Goal: Task Accomplishment & Management: Manage account settings

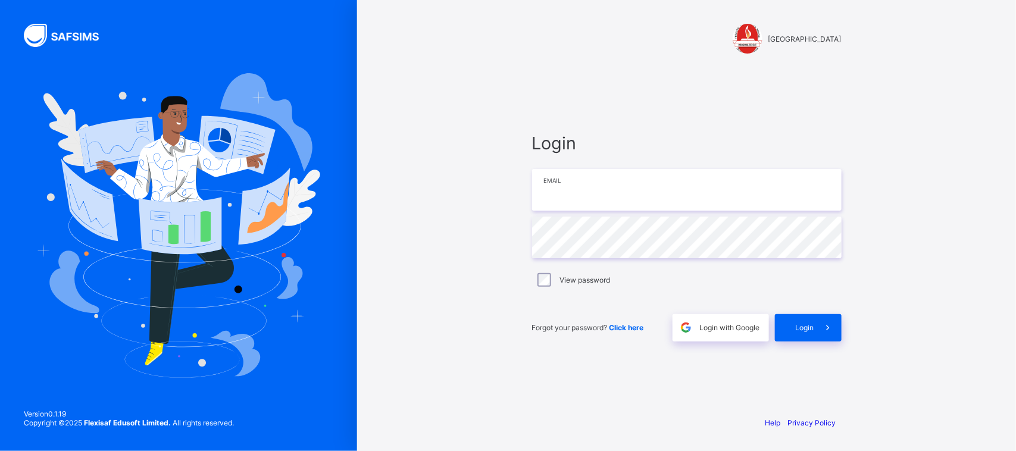
drag, startPoint x: 0, startPoint y: 0, endPoint x: 583, endPoint y: 185, distance: 612.0
click at [583, 185] on input "email" at bounding box center [687, 190] width 310 height 42
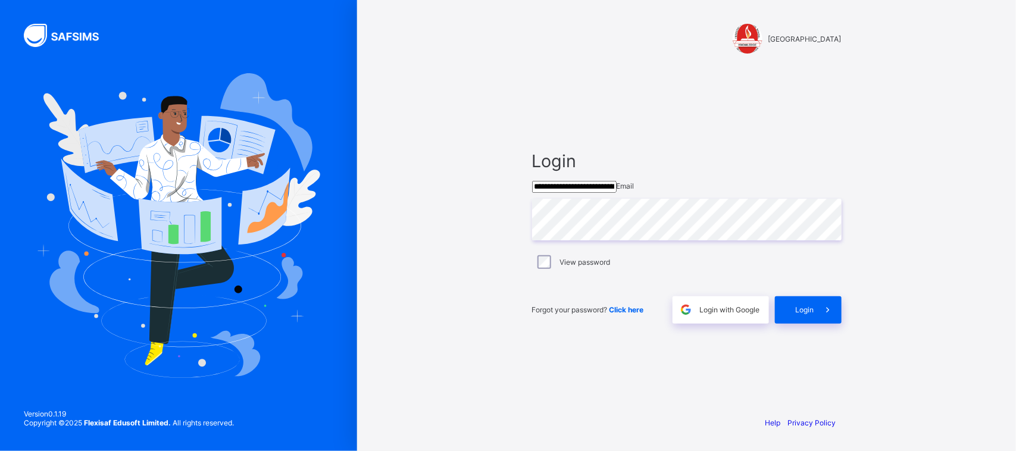
type input "**********"
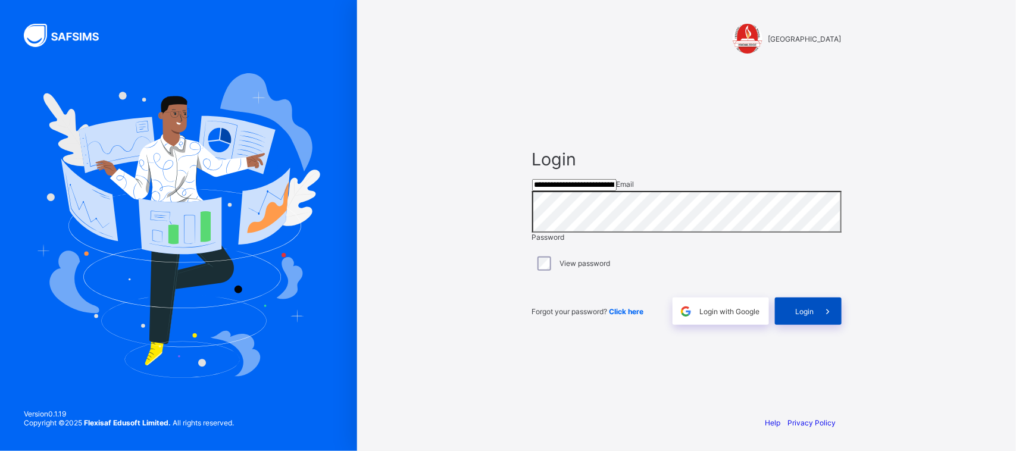
click at [786, 325] on div "Login" at bounding box center [808, 311] width 67 height 27
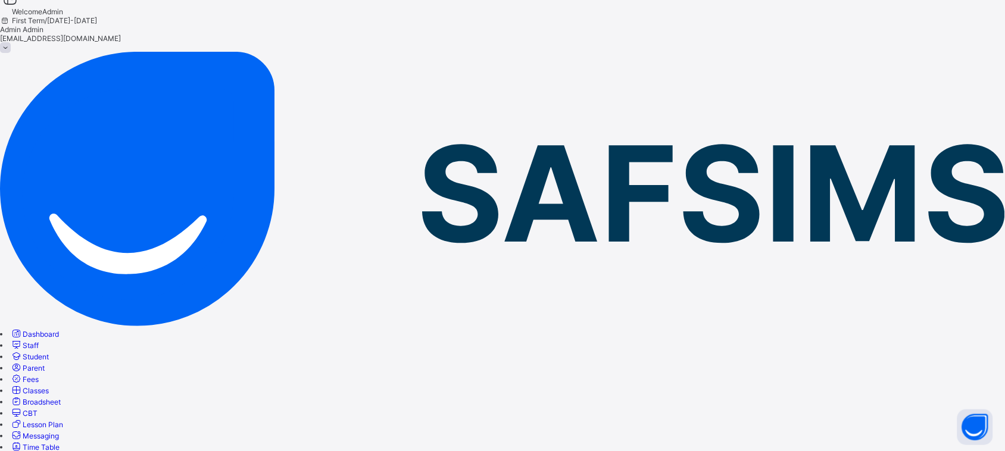
scroll to position [11, 0]
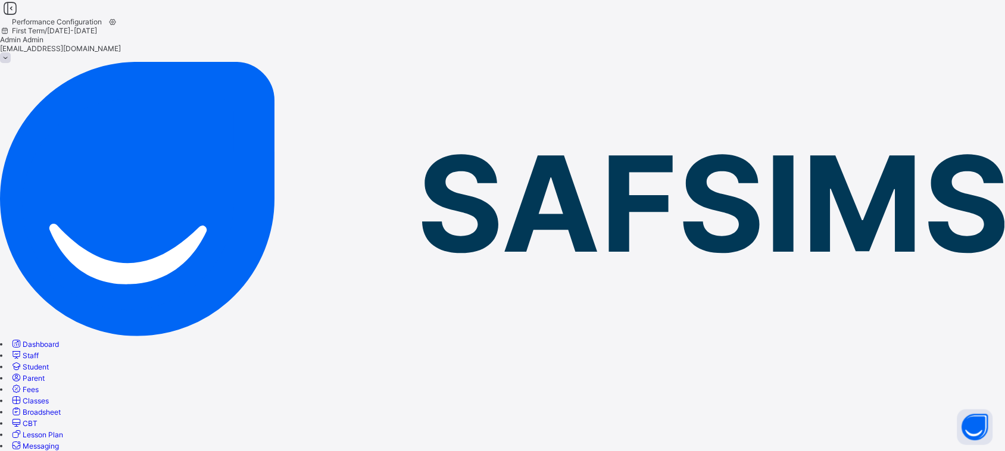
drag, startPoint x: 389, startPoint y: 115, endPoint x: 375, endPoint y: 120, distance: 14.7
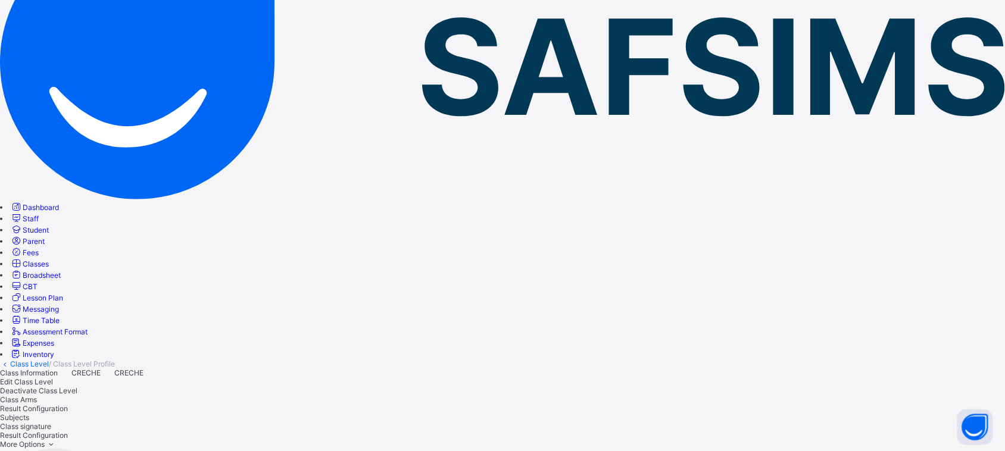
scroll to position [143, 0]
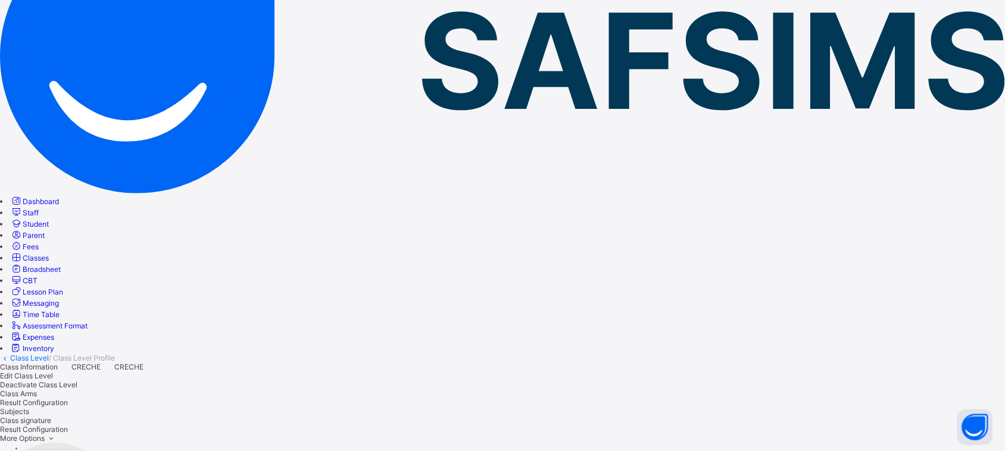
click at [39, 242] on span "Fees" at bounding box center [31, 246] width 16 height 9
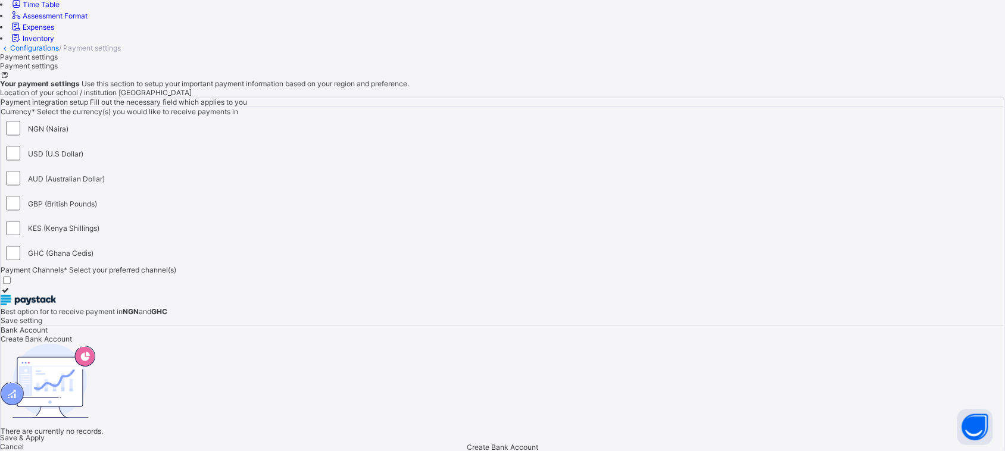
scroll to position [504, 0]
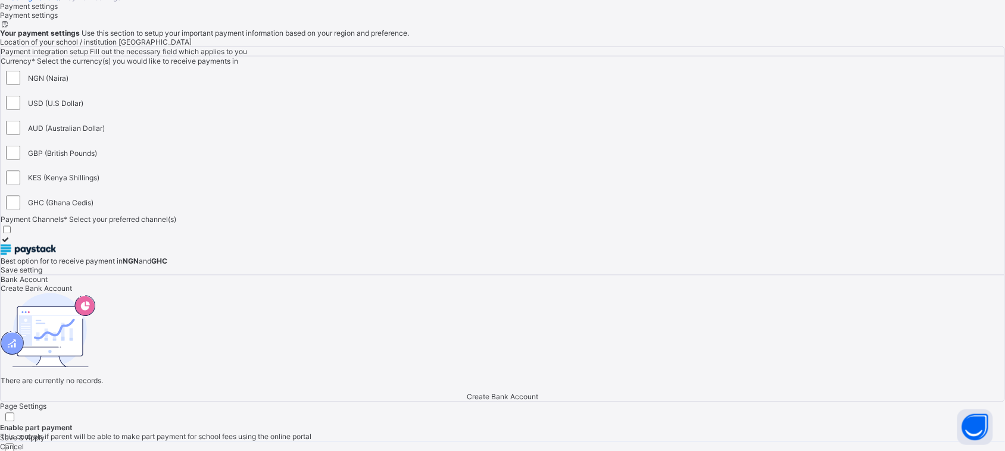
click at [812, 285] on div "Create Bank Account" at bounding box center [503, 289] width 1004 height 9
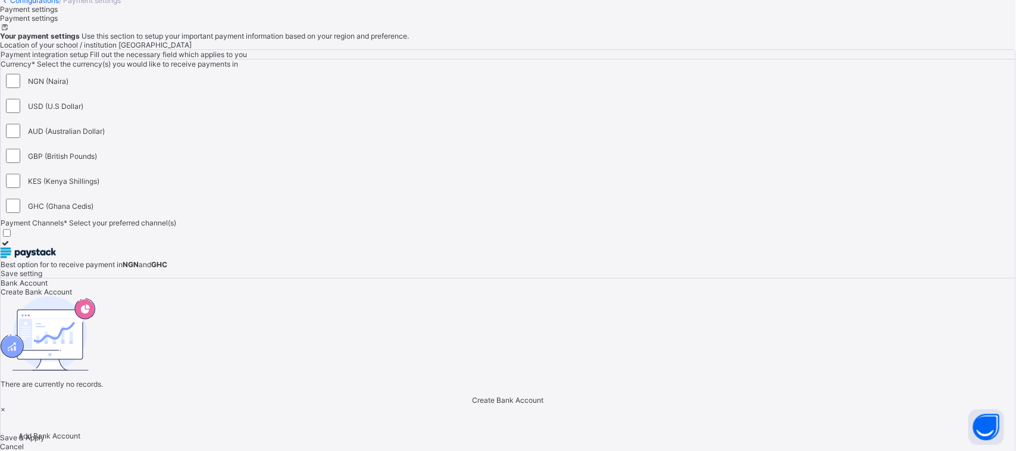
click at [636, 361] on div "×" at bounding box center [508, 409] width 1015 height 9
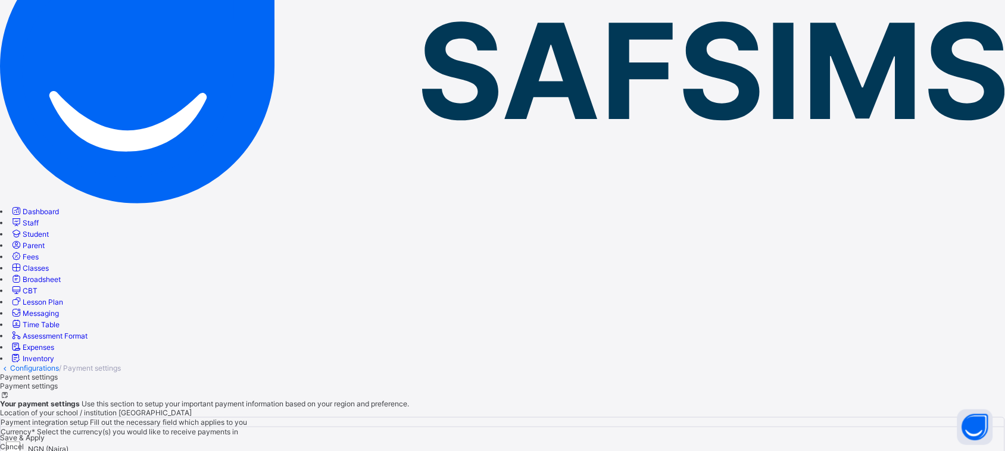
scroll to position [0, 0]
